Goal: Task Accomplishment & Management: Use online tool/utility

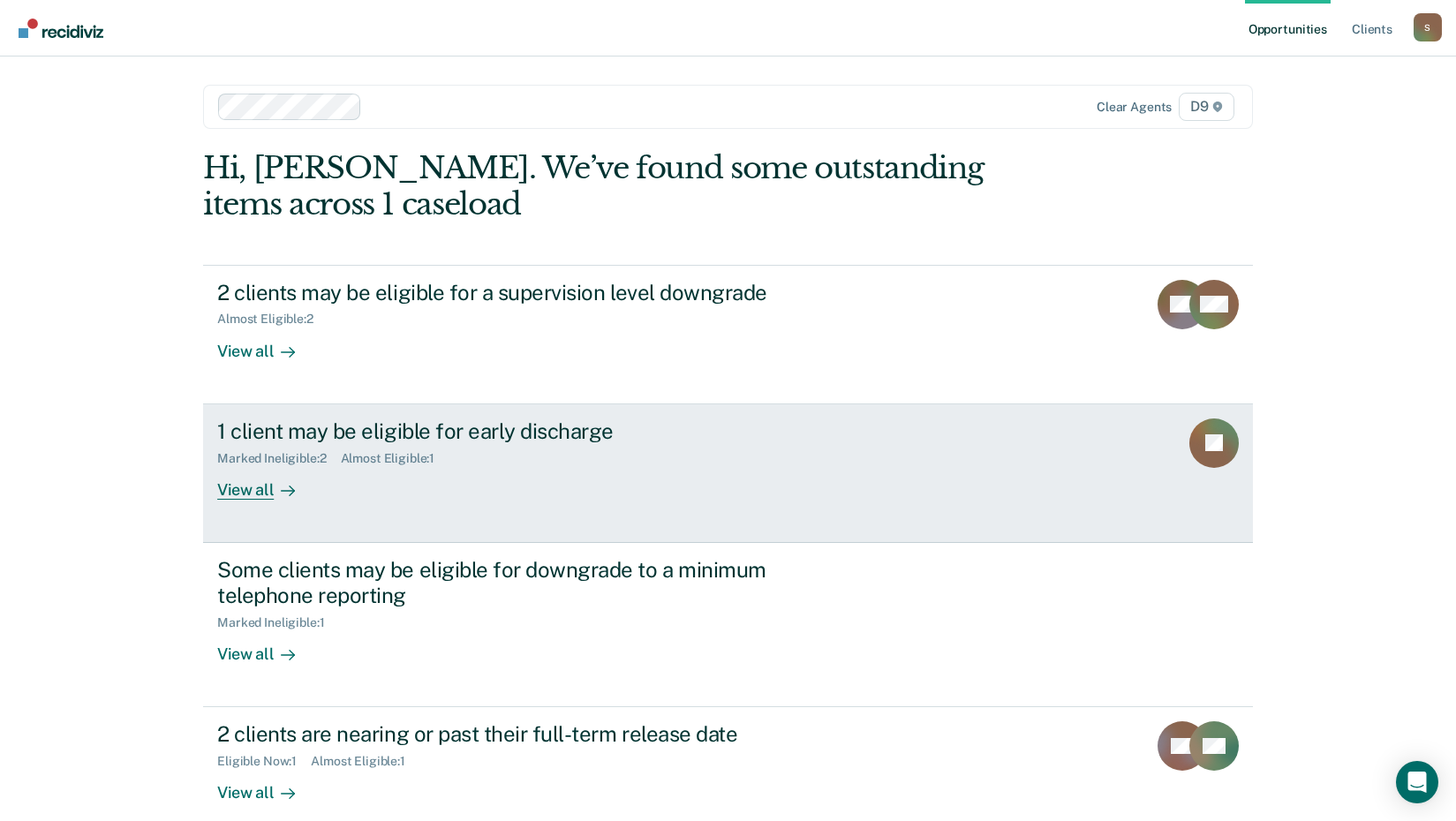
click at [395, 455] on div "Almost Eligible : 1" at bounding box center [394, 459] width 109 height 15
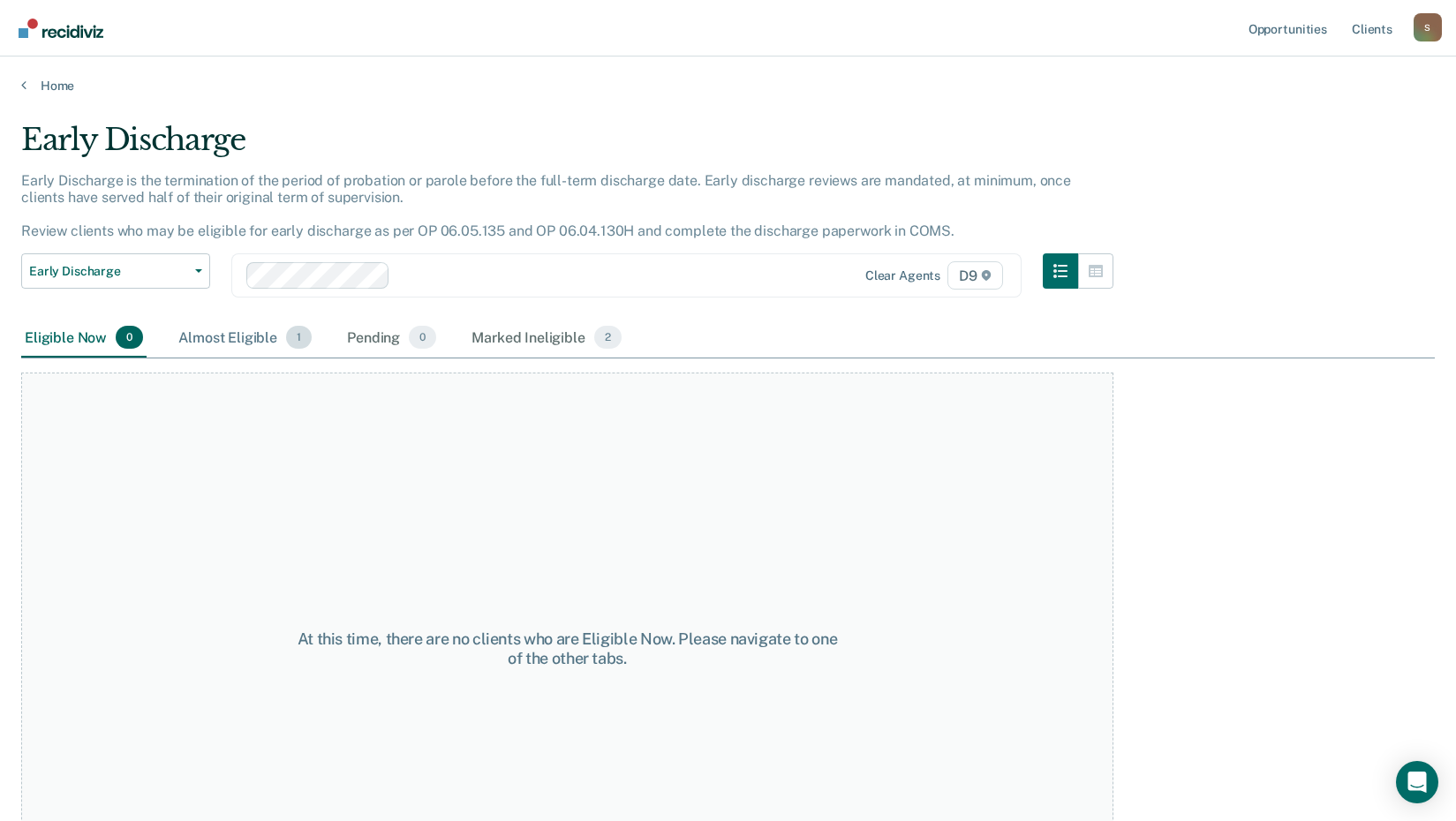
click at [214, 330] on div "Almost Eligible 1" at bounding box center [245, 339] width 141 height 39
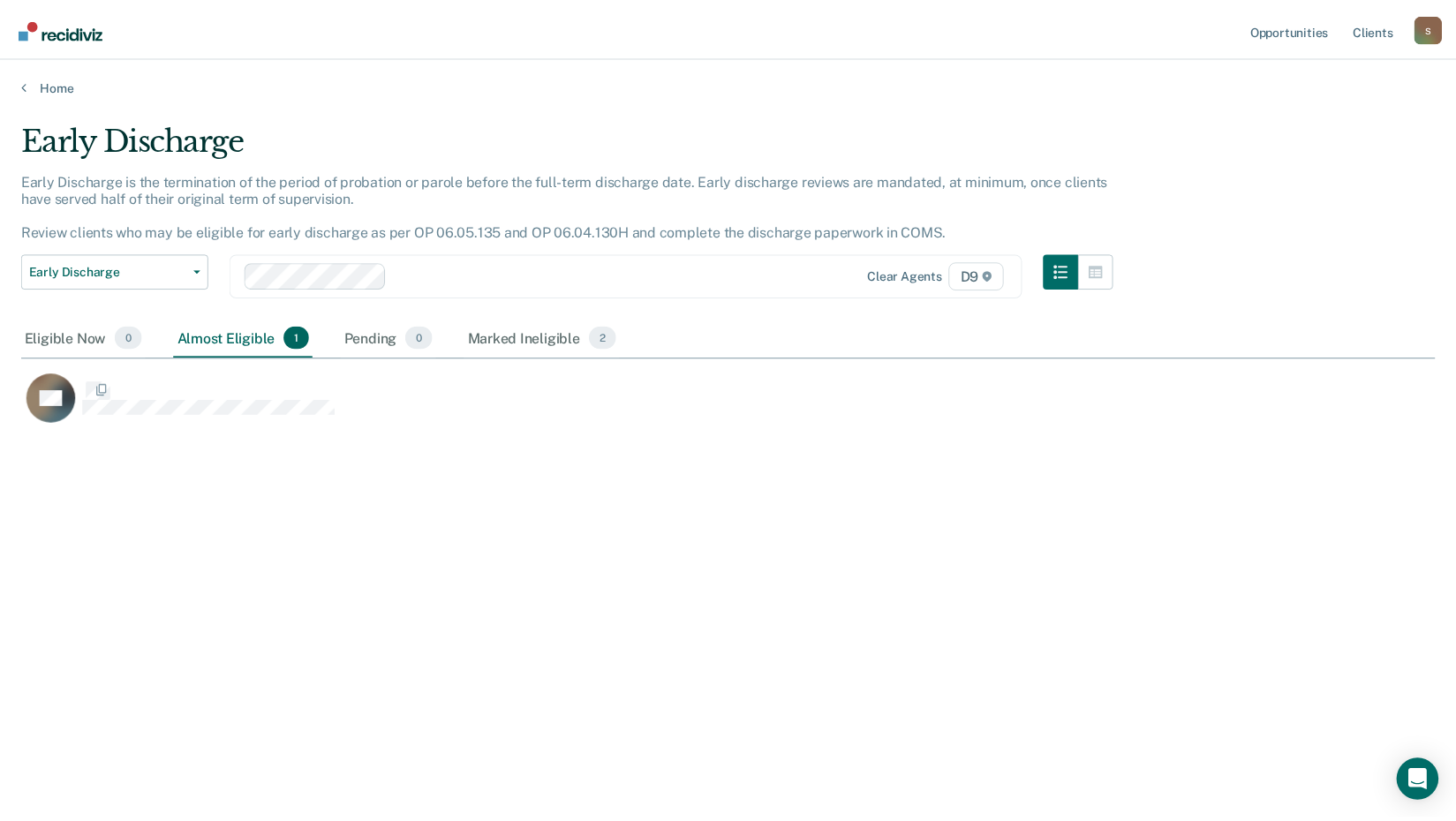
scroll to position [554, 1414]
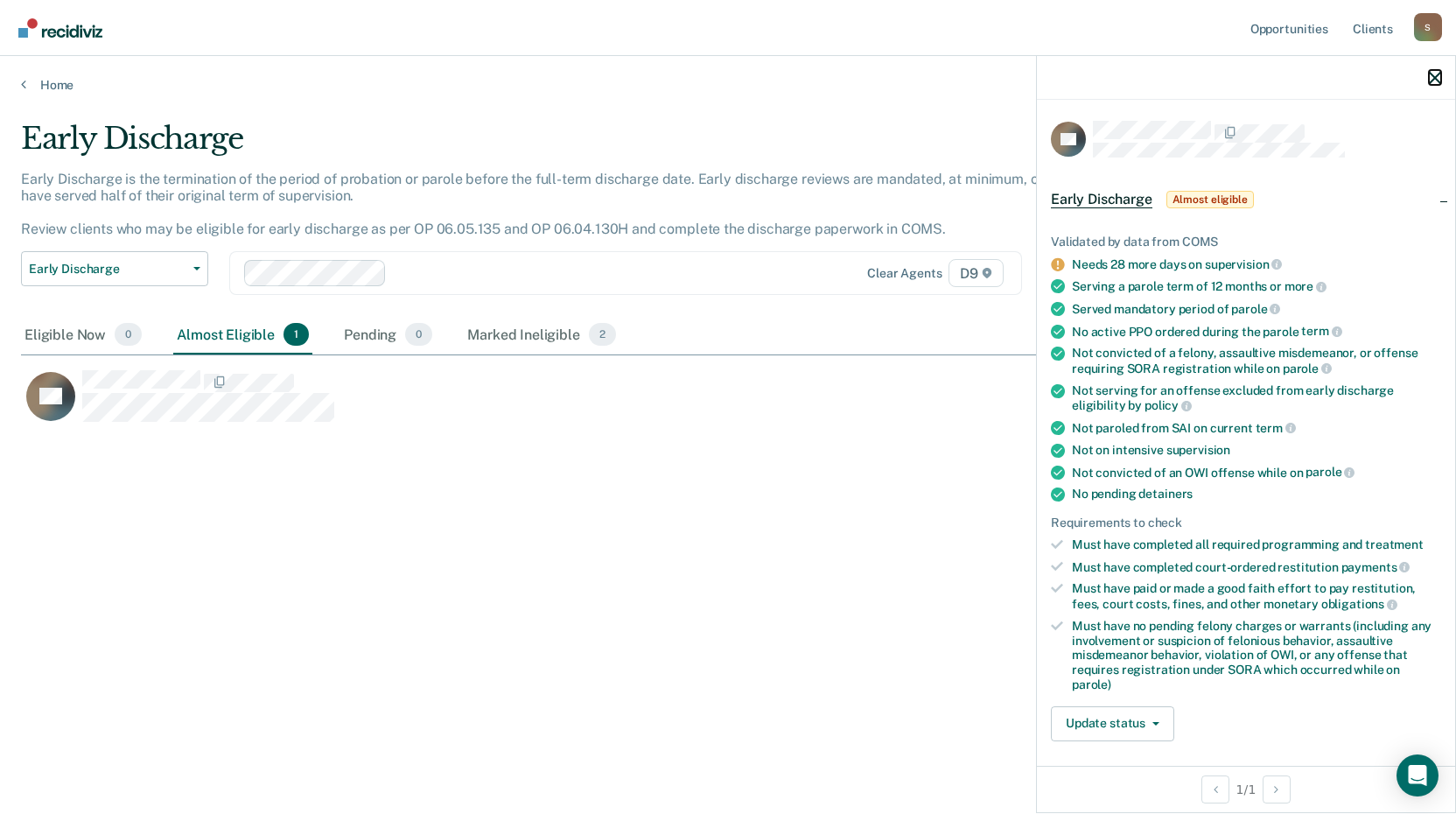
click at [1437, 78] on icon "button" at bounding box center [1435, 77] width 12 height 12
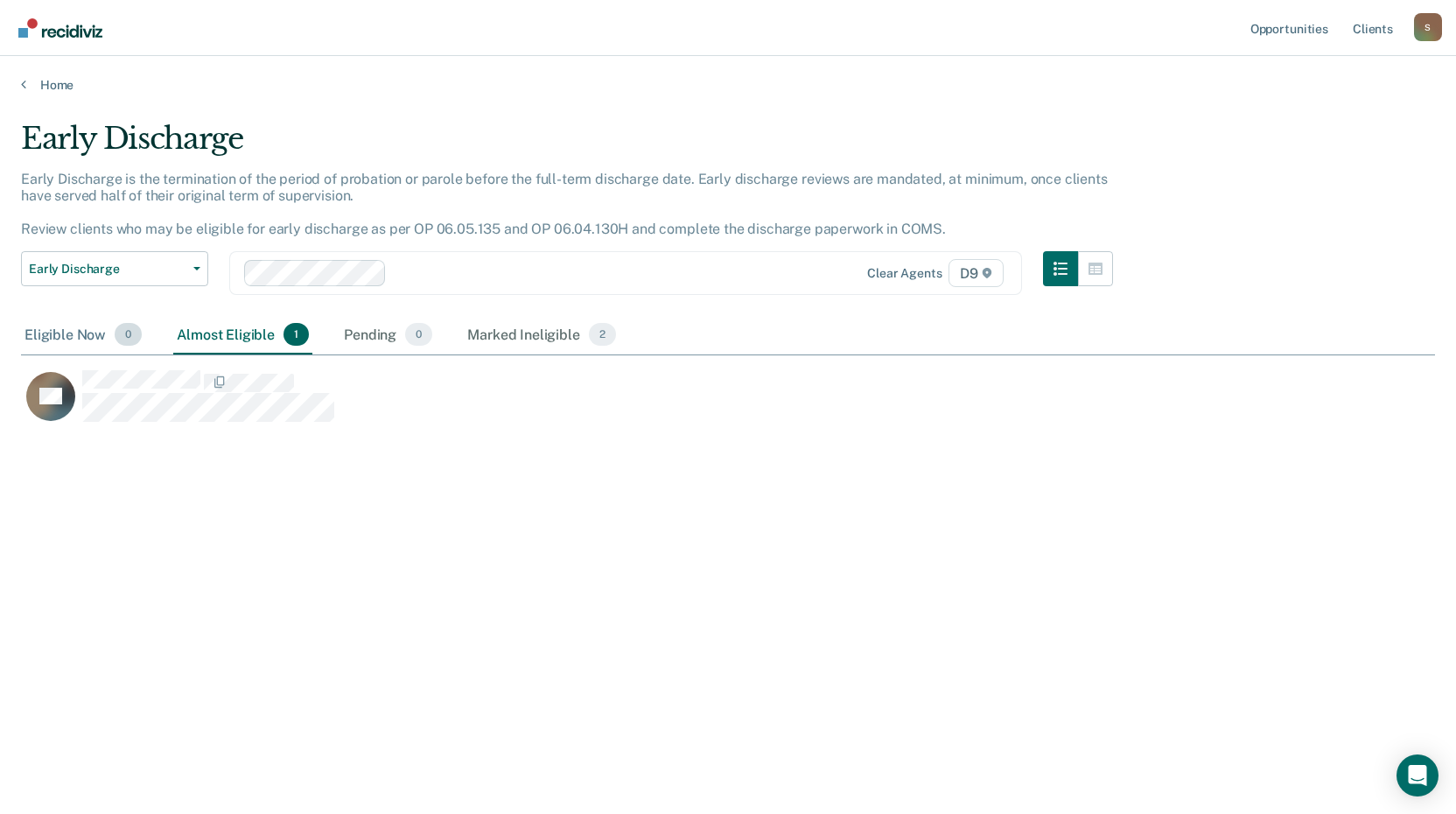
click at [49, 335] on div "Eligible Now 0" at bounding box center [83, 336] width 124 height 38
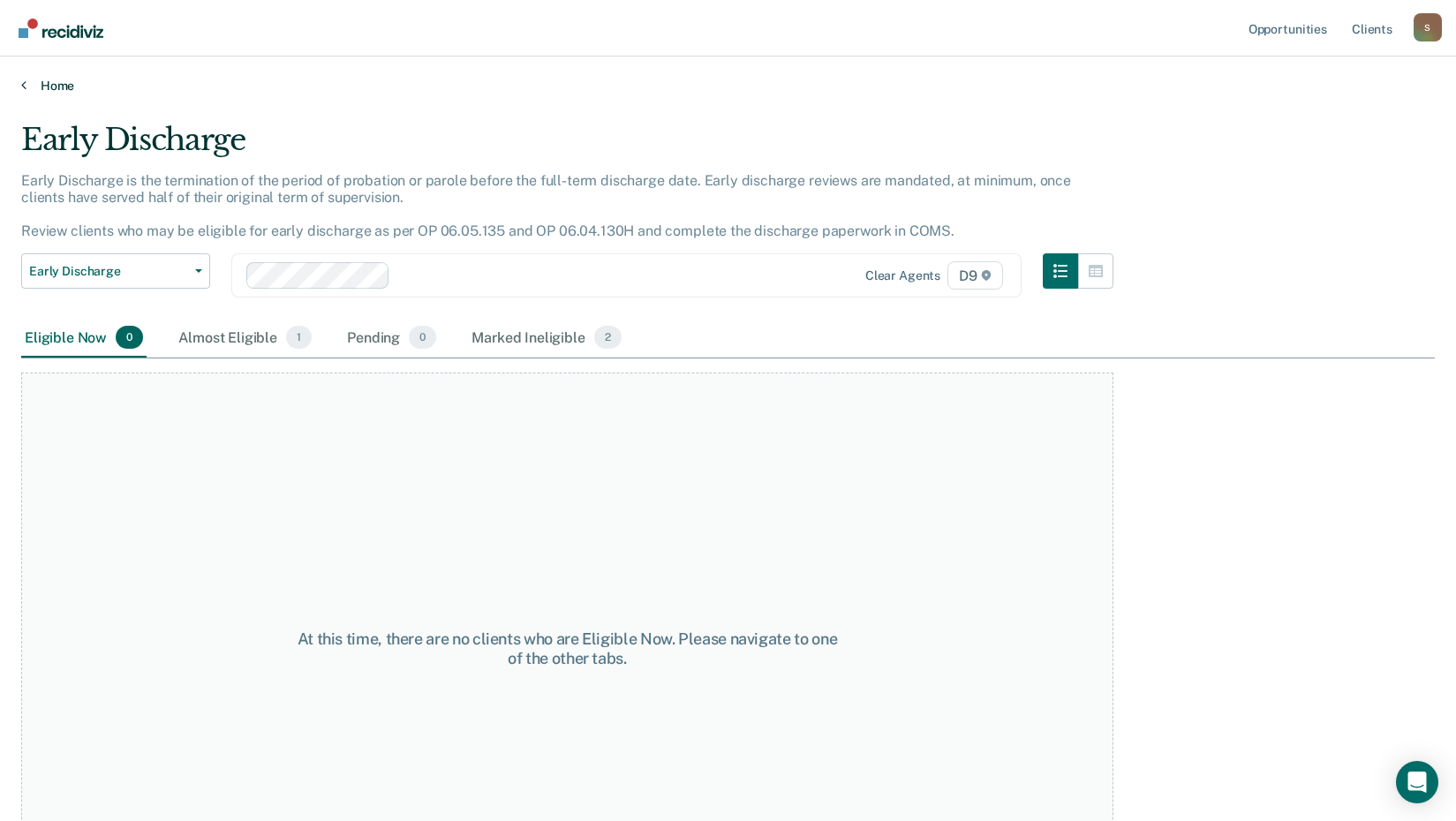
click at [25, 82] on icon at bounding box center [23, 85] width 5 height 14
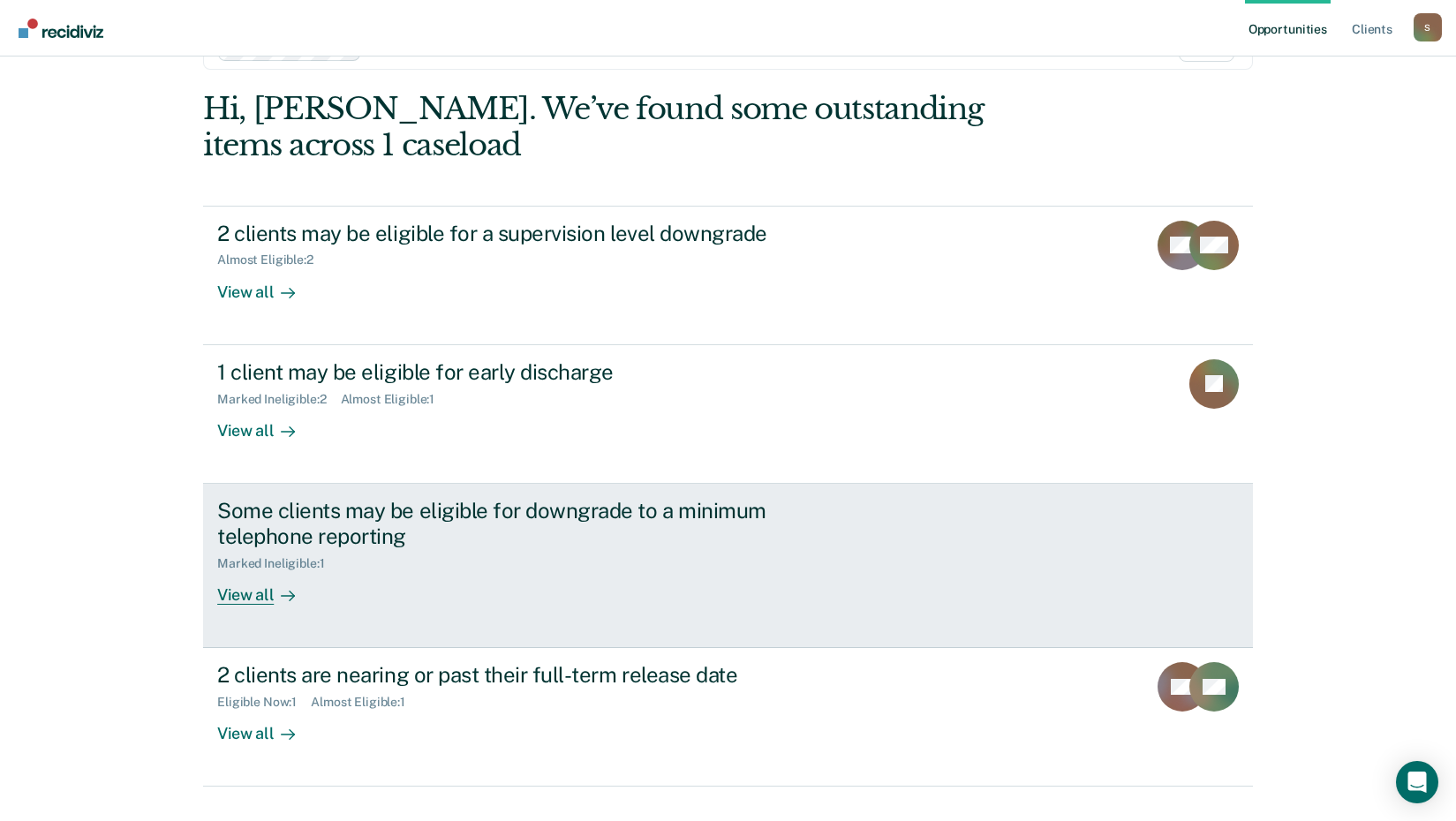
scroll to position [89, 0]
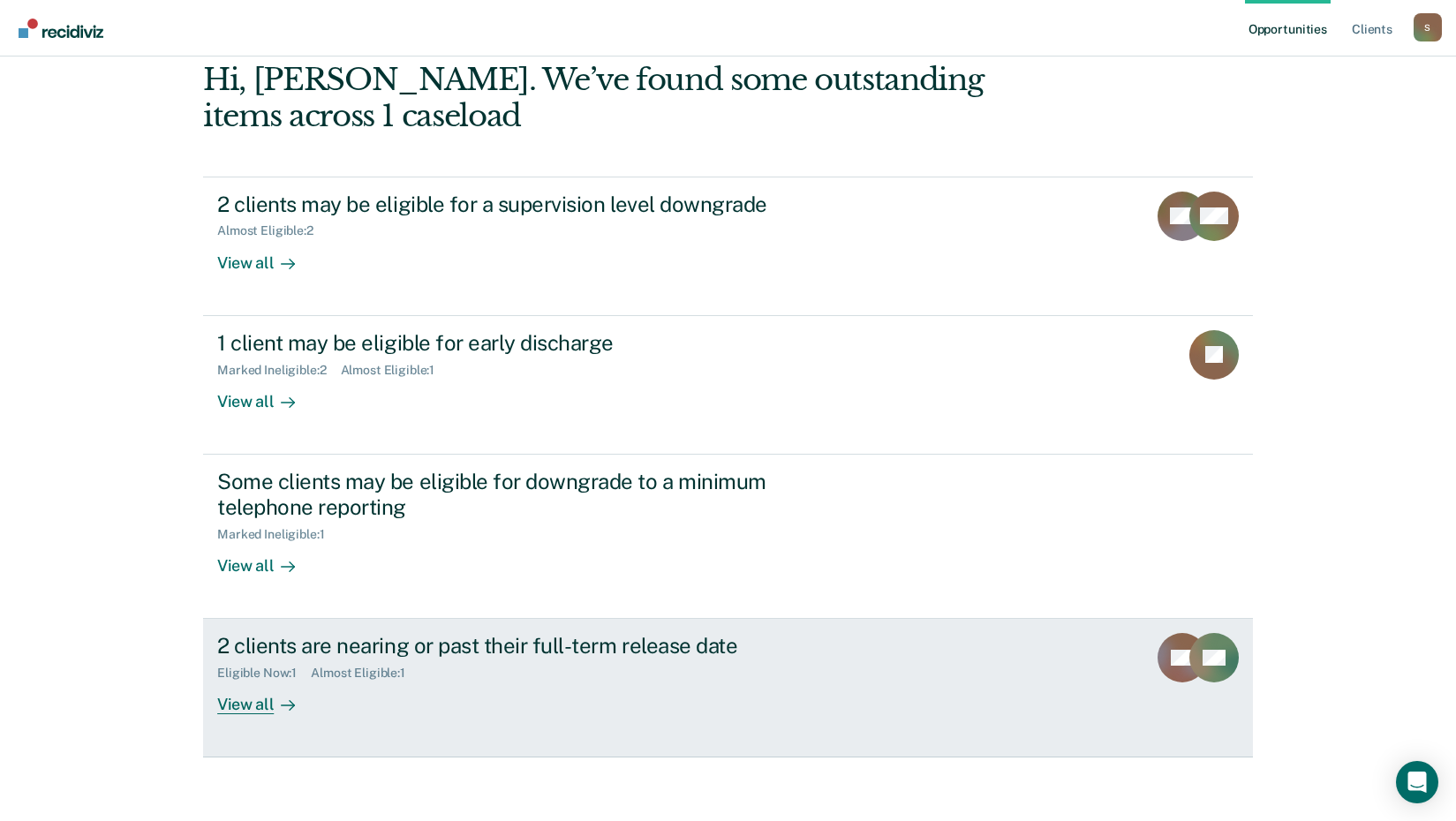
click at [271, 674] on div "Eligible Now : 1" at bounding box center [263, 673] width 94 height 15
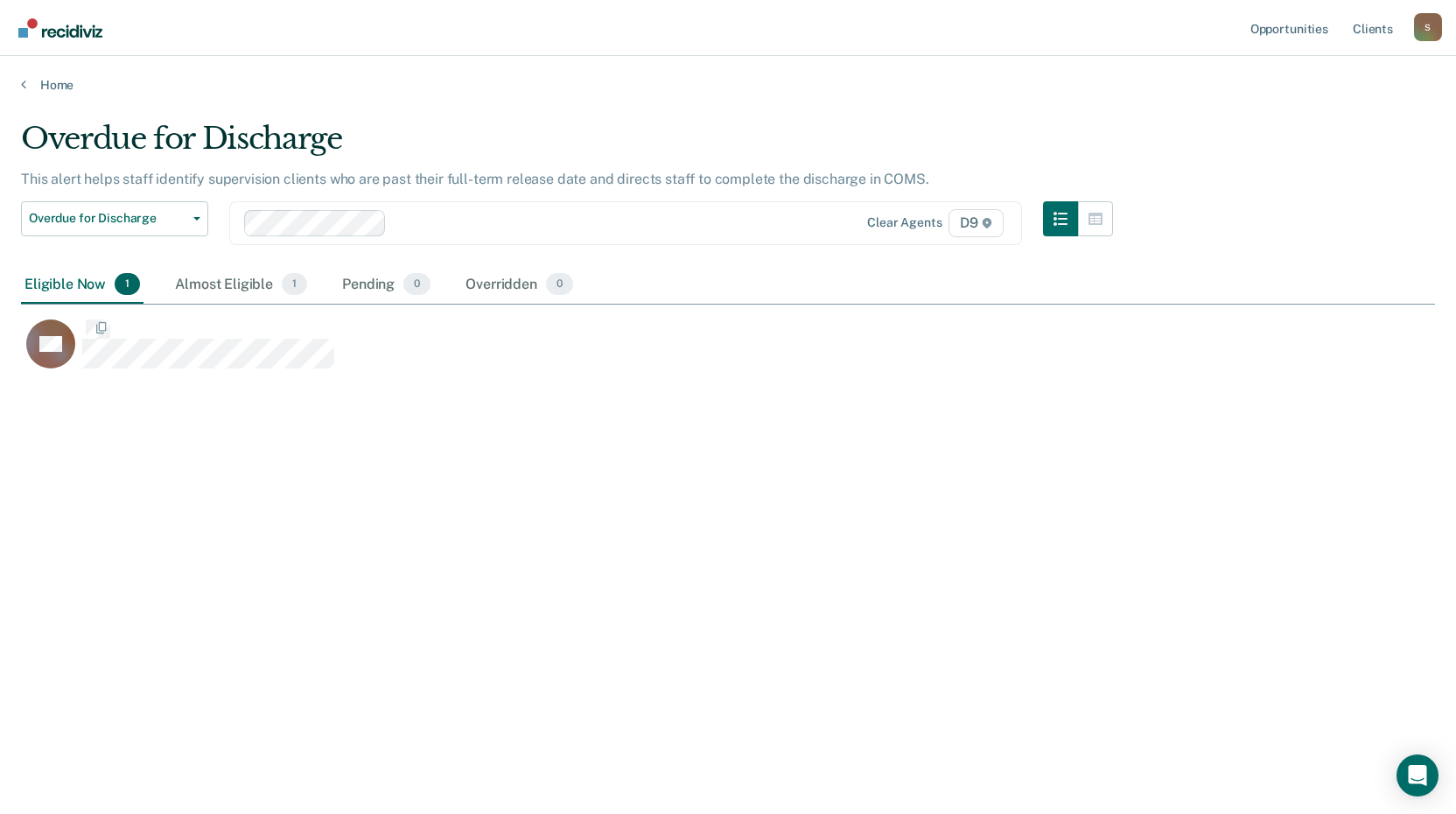
scroll to position [549, 1402]
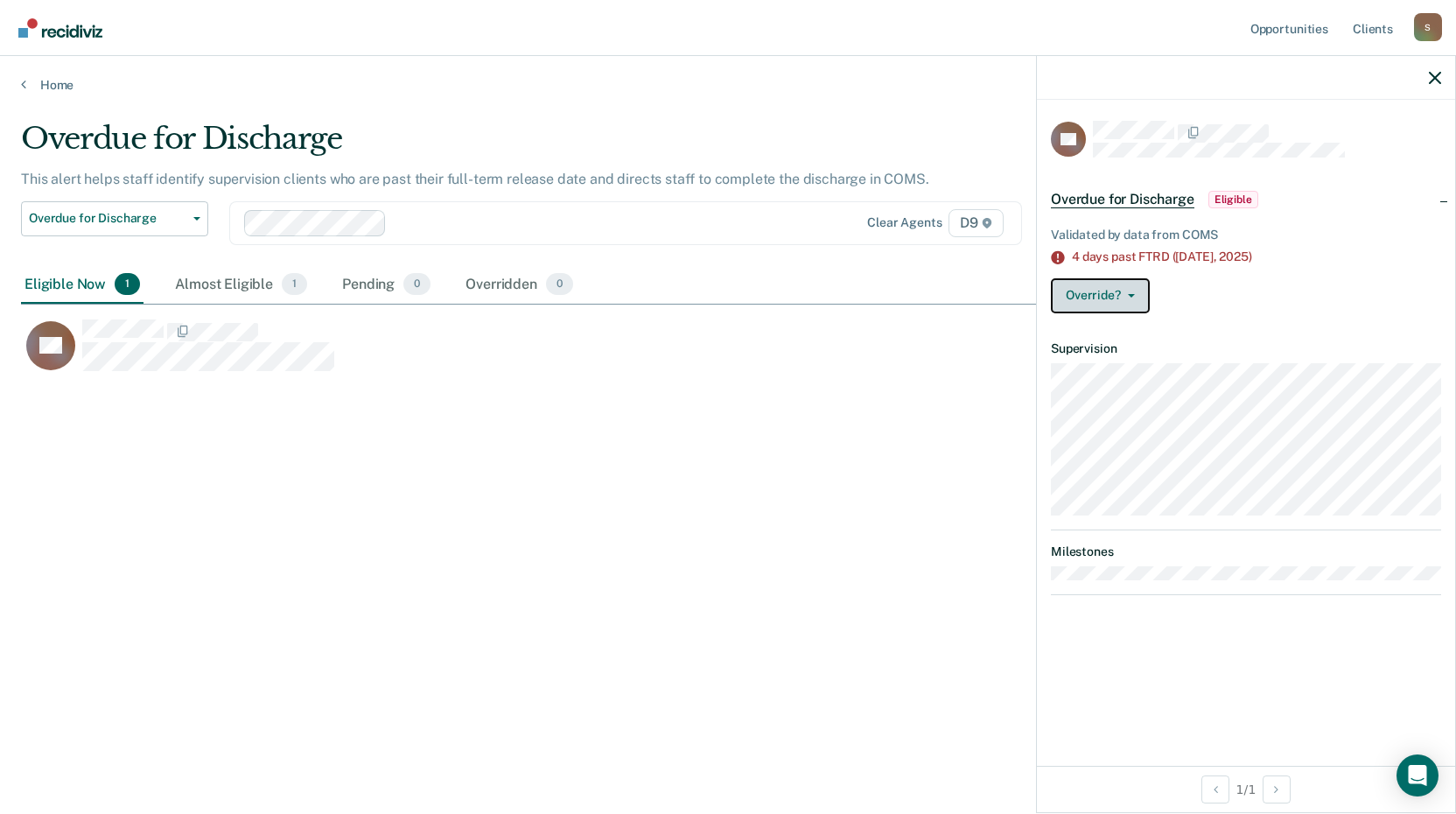
click at [1112, 296] on button "Override?" at bounding box center [1100, 296] width 98 height 35
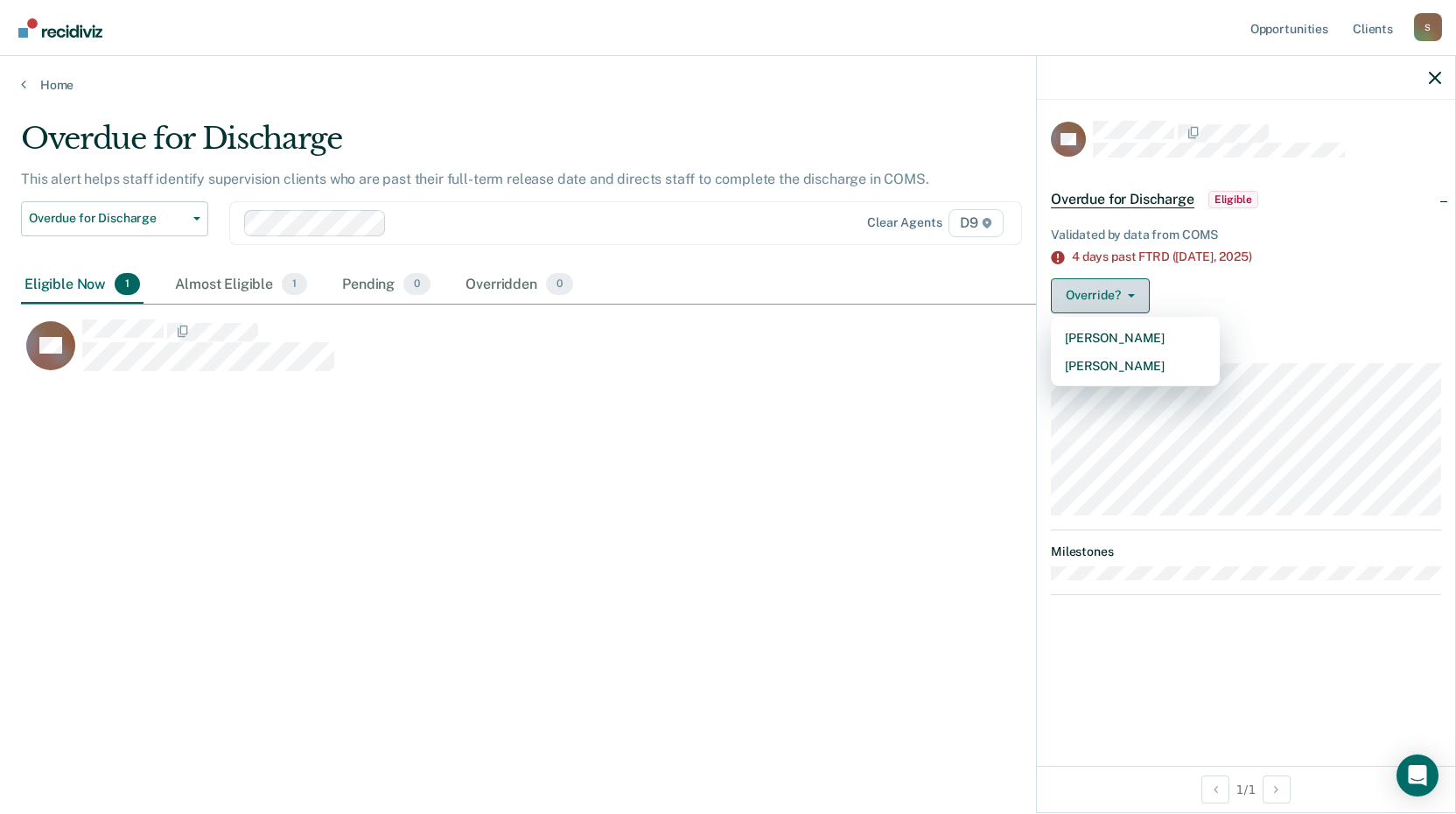
click at [1112, 296] on button "Override?" at bounding box center [1100, 296] width 98 height 35
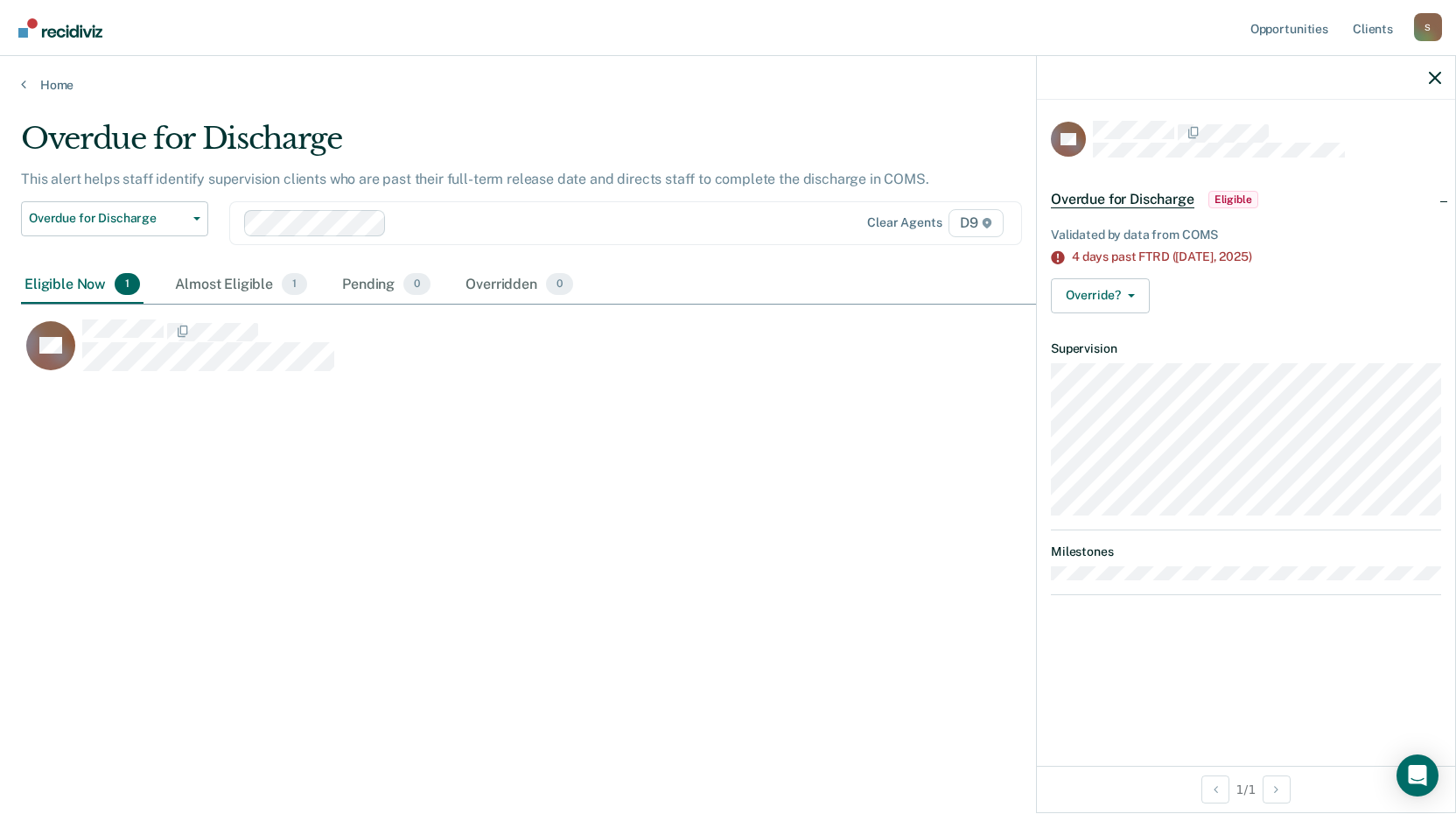
click at [1087, 195] on span "Overdue for Discharge" at bounding box center [1123, 200] width 143 height 17
